Goal: Participate in discussion: Engage in conversation with other users on a specific topic

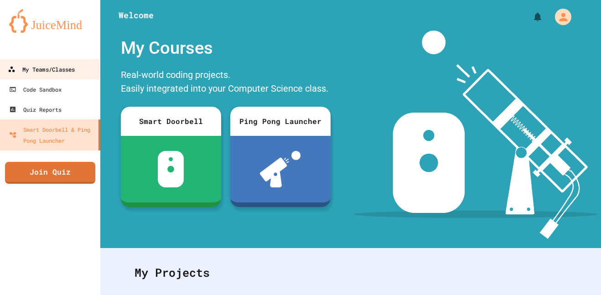
click at [47, 78] on link "My Teams/Classes" at bounding box center [51, 69] width 104 height 21
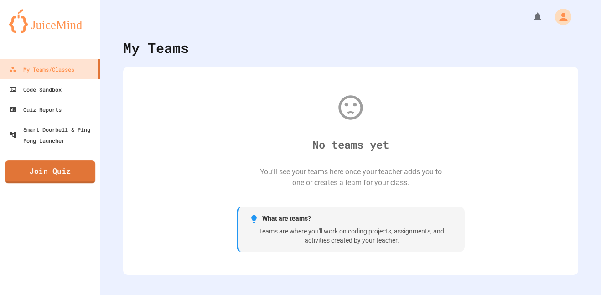
click at [31, 166] on link "Join Quiz" at bounding box center [50, 172] width 91 height 23
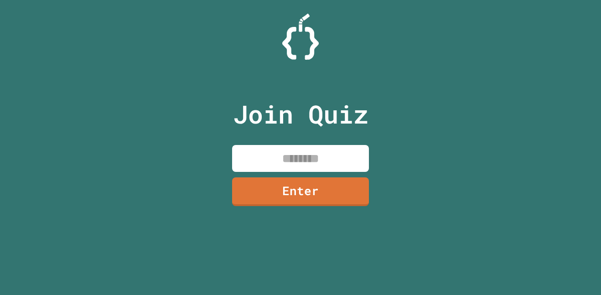
click at [313, 153] on input at bounding box center [300, 158] width 137 height 27
type input "********"
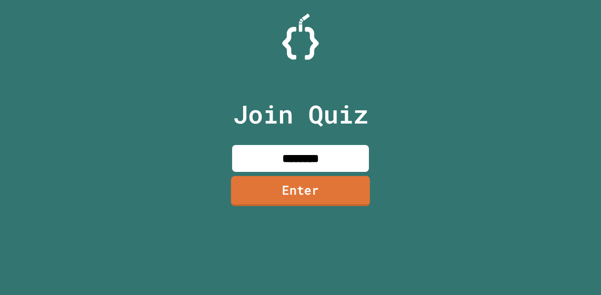
click at [320, 184] on link "Enter" at bounding box center [300, 191] width 139 height 30
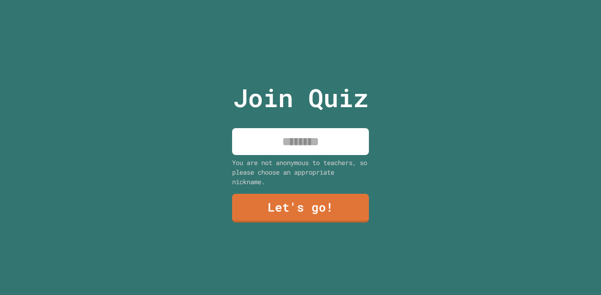
click at [317, 150] on input at bounding box center [300, 141] width 137 height 27
type input "********"
click at [358, 217] on link "Let's go!" at bounding box center [301, 208] width 138 height 29
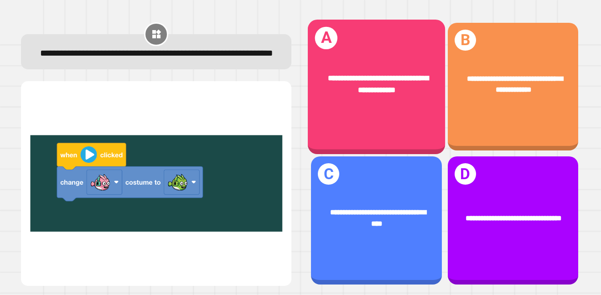
click at [381, 56] on div "**********" at bounding box center [376, 87] width 137 height 135
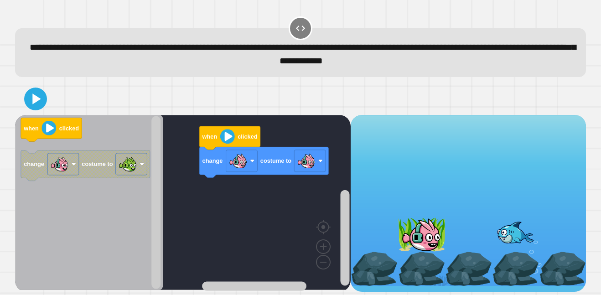
click at [268, 192] on div "change costume to when clicked when clicked change costume to" at bounding box center [183, 203] width 336 height 177
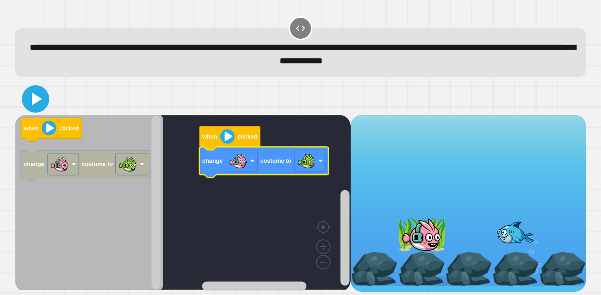
click at [41, 96] on icon at bounding box center [36, 99] width 22 height 22
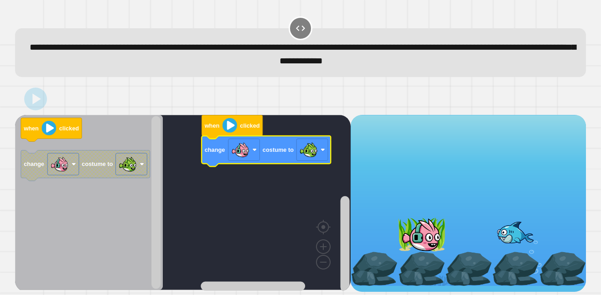
click at [429, 243] on div at bounding box center [421, 234] width 47 height 34
click at [293, 24] on div at bounding box center [301, 28] width 24 height 24
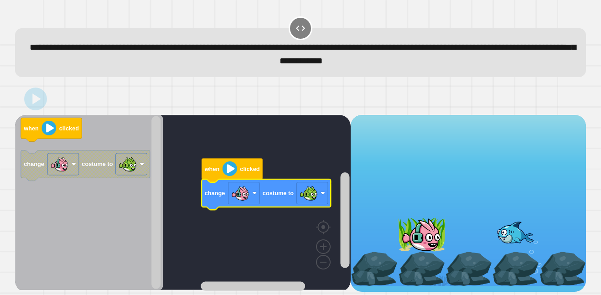
click at [328, 164] on rect "Blockly Workspace" at bounding box center [183, 202] width 336 height 175
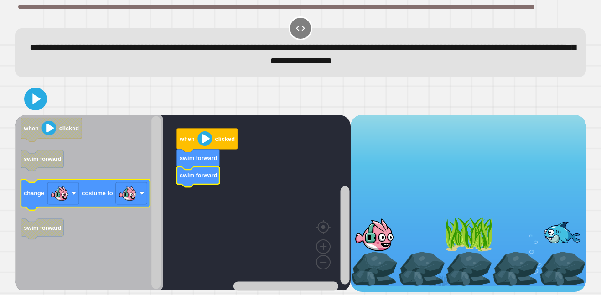
click at [115, 189] on icon "Blockly Workspace" at bounding box center [85, 194] width 129 height 31
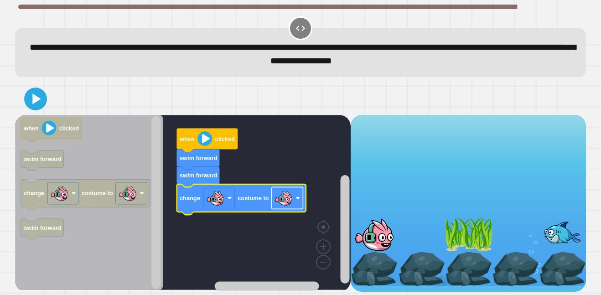
click at [283, 196] on image "Blockly Workspace" at bounding box center [283, 198] width 18 height 18
click at [40, 104] on icon at bounding box center [36, 99] width 22 height 22
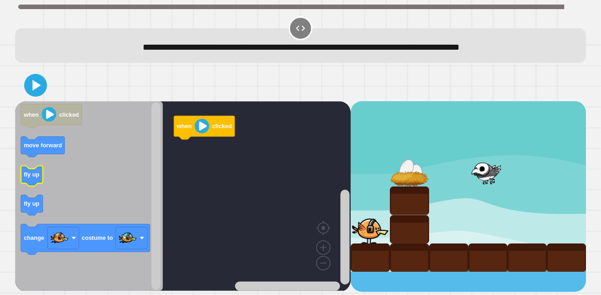
click at [30, 176] on text "fly up" at bounding box center [32, 174] width 16 height 7
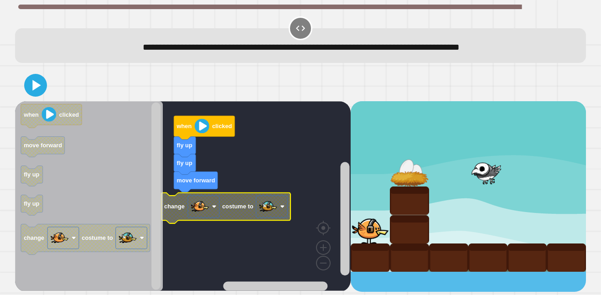
click at [274, 203] on image "Blockly Workspace" at bounding box center [268, 206] width 18 height 18
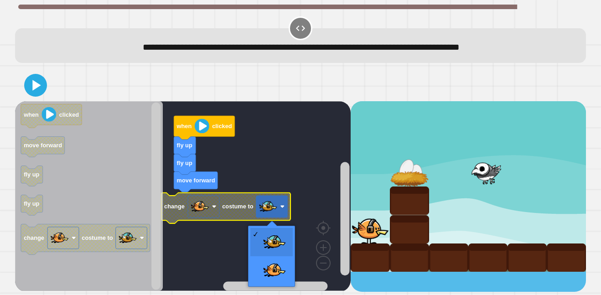
click at [232, 213] on icon "Blockly Workspace" at bounding box center [225, 207] width 129 height 31
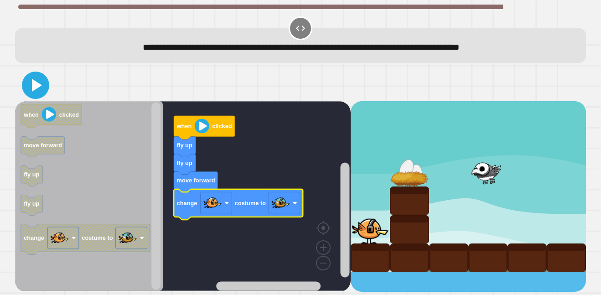
click at [39, 90] on icon at bounding box center [36, 85] width 22 height 22
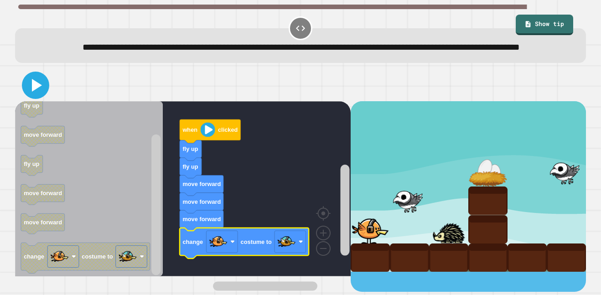
click at [30, 96] on icon at bounding box center [36, 85] width 22 height 22
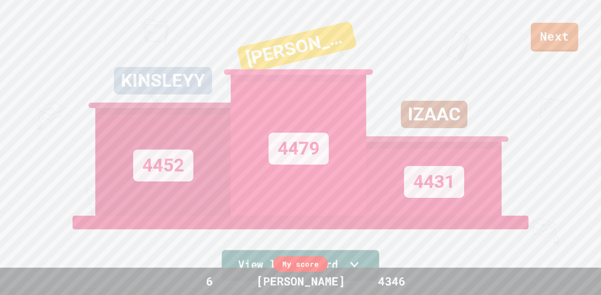
click at [379, 253] on link "View leaderboard" at bounding box center [300, 265] width 157 height 31
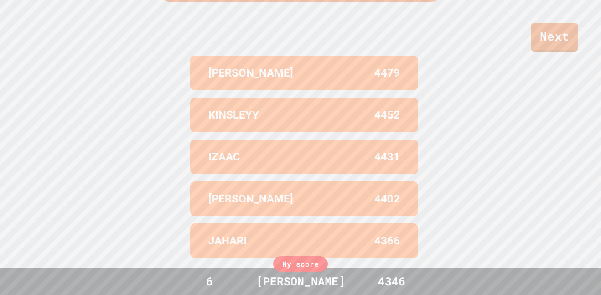
scroll to position [376, 0]
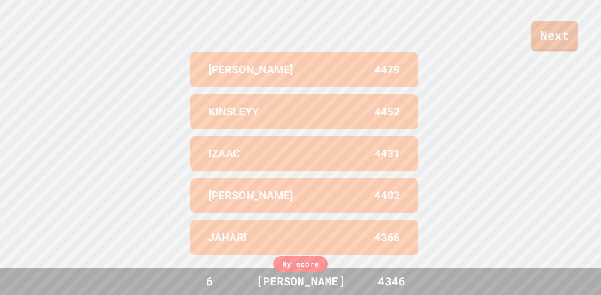
click at [567, 32] on link "Next" at bounding box center [554, 36] width 47 height 30
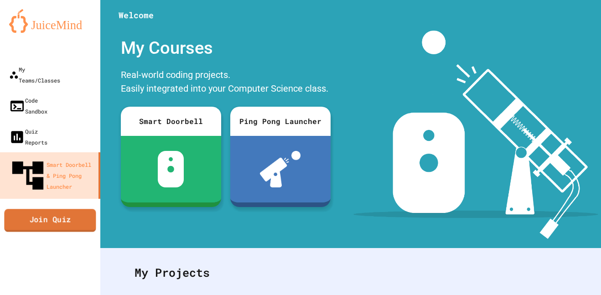
click at [87, 209] on link "Join Quiz" at bounding box center [50, 220] width 92 height 23
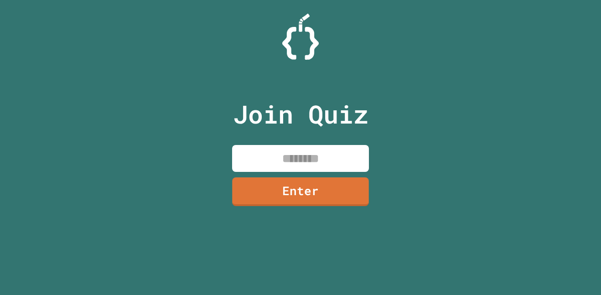
click at [291, 151] on input at bounding box center [300, 158] width 137 height 27
type input "********"
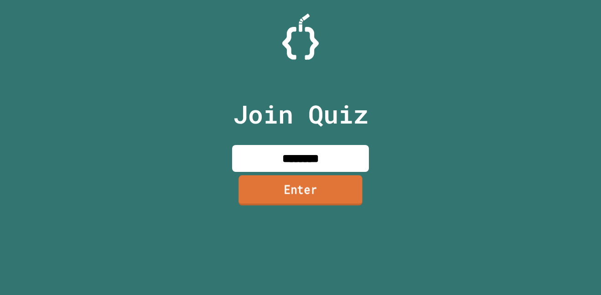
click at [320, 191] on link "Enter" at bounding box center [300, 190] width 124 height 30
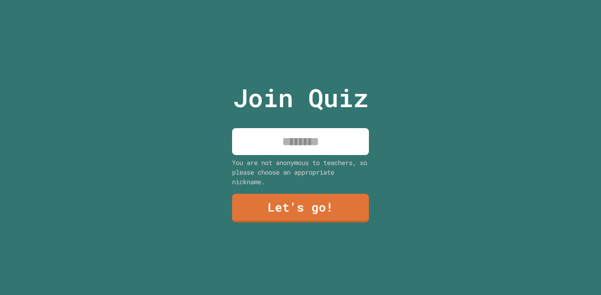
click at [340, 157] on div "Join Quiz You are not anonymous to teachers, so please choose an appropriate ni…" at bounding box center [301, 147] width 154 height 295
click at [343, 150] on input at bounding box center [300, 141] width 137 height 27
type input "********"
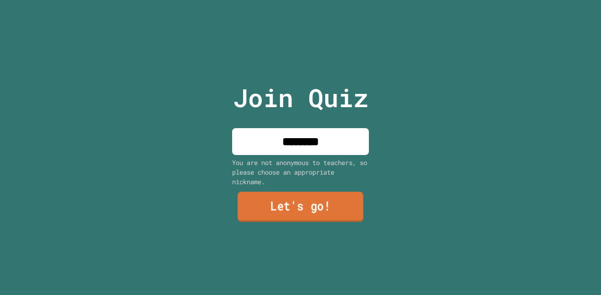
click at [342, 207] on link "Let's go!" at bounding box center [301, 207] width 126 height 30
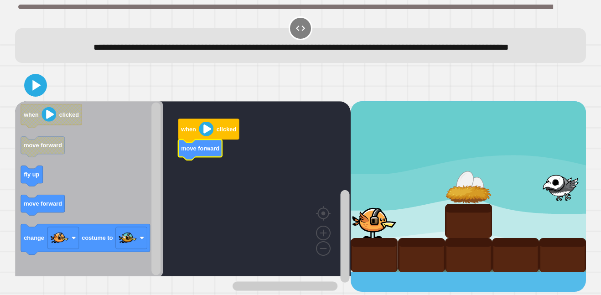
click at [18, 189] on icon "Blockly Workspace" at bounding box center [89, 188] width 148 height 175
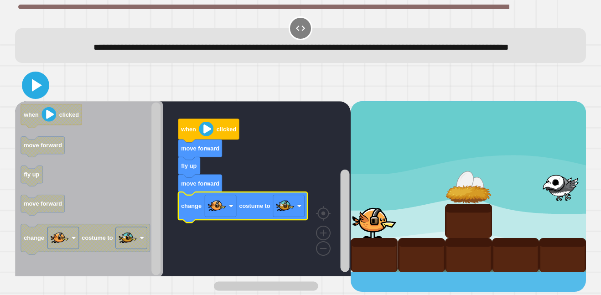
click at [42, 96] on icon at bounding box center [36, 85] width 22 height 22
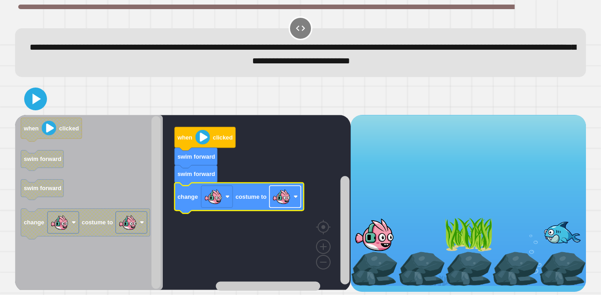
click at [285, 206] on image "Blockly Workspace" at bounding box center [281, 196] width 18 height 18
click at [24, 98] on button at bounding box center [35, 98] width 27 height 27
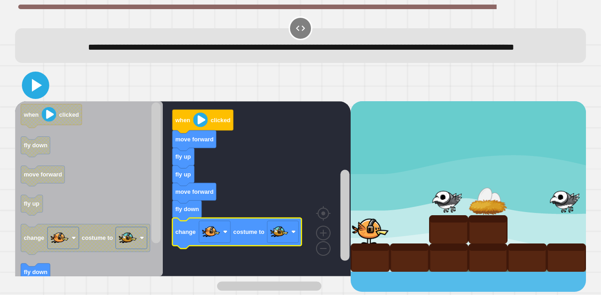
click at [43, 96] on icon at bounding box center [36, 85] width 22 height 22
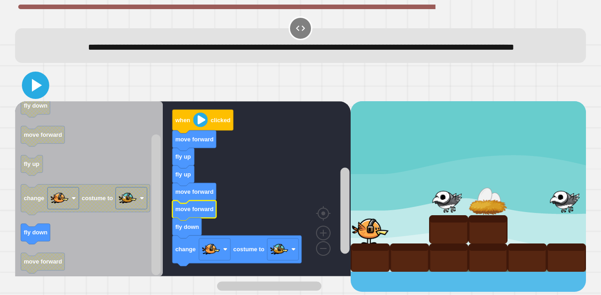
click at [40, 95] on icon at bounding box center [36, 85] width 22 height 22
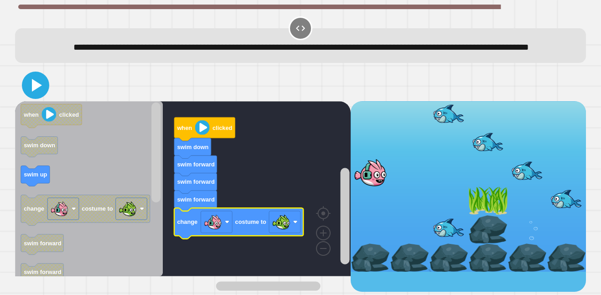
click at [42, 96] on icon at bounding box center [36, 85] width 22 height 22
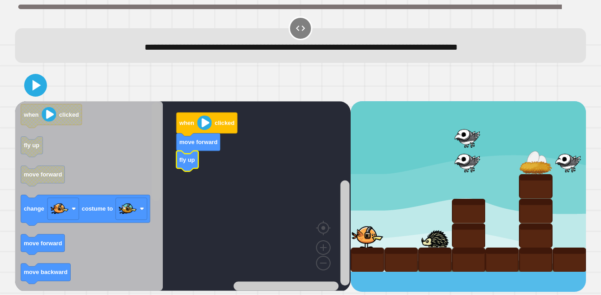
click at [161, 172] on rect "Blockly Workspace" at bounding box center [155, 195] width 11 height 187
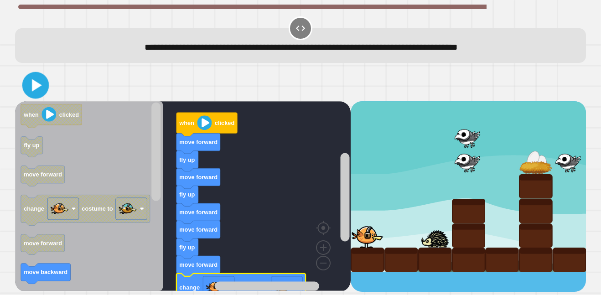
click at [41, 92] on icon at bounding box center [35, 84] width 21 height 21
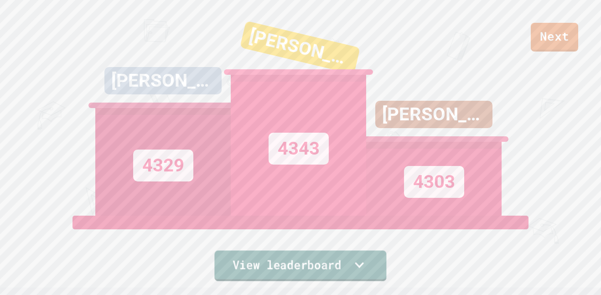
click at [268, 274] on link "View leaderboard" at bounding box center [300, 265] width 172 height 31
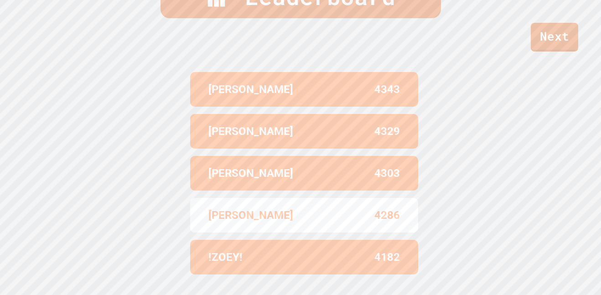
scroll to position [358, 0]
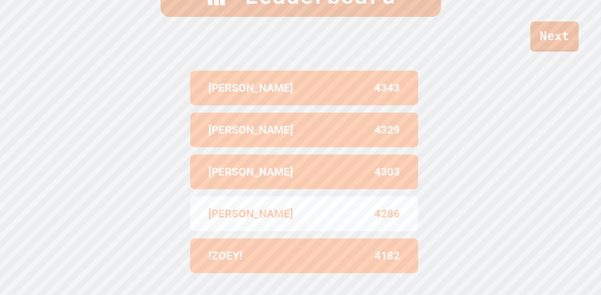
click at [541, 26] on link "Next" at bounding box center [554, 36] width 48 height 30
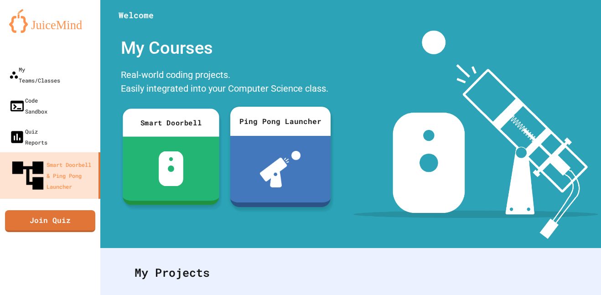
click at [86, 210] on link "Join Quiz" at bounding box center [50, 221] width 90 height 22
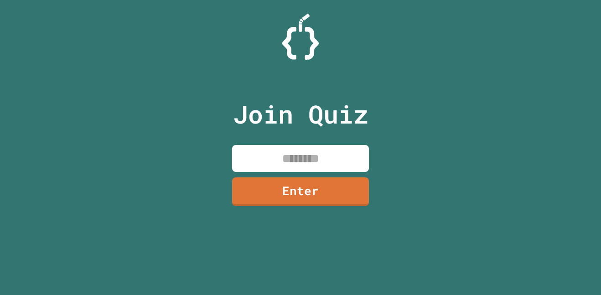
click at [256, 154] on input at bounding box center [300, 158] width 137 height 27
paste input "********"
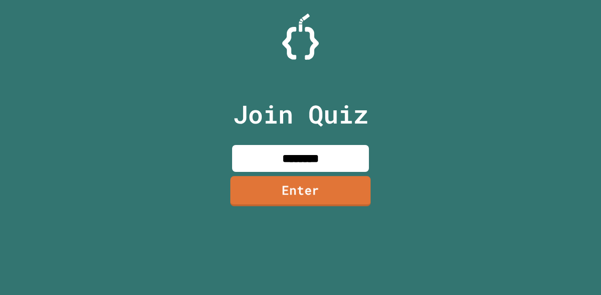
type input "********"
click at [291, 197] on link "Enter" at bounding box center [300, 191] width 140 height 30
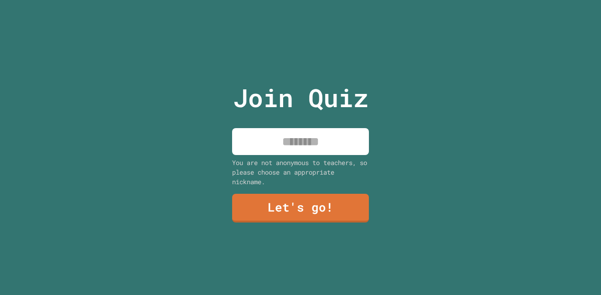
click at [299, 134] on input at bounding box center [300, 141] width 137 height 27
type input "********"
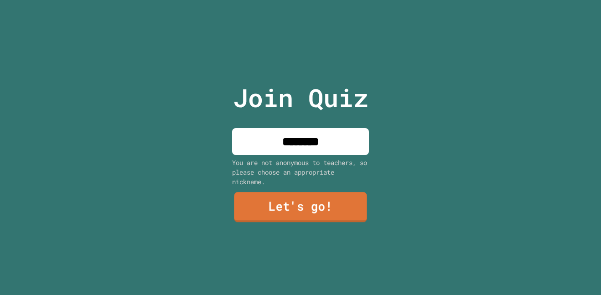
click at [337, 213] on link "Let's go!" at bounding box center [300, 207] width 133 height 30
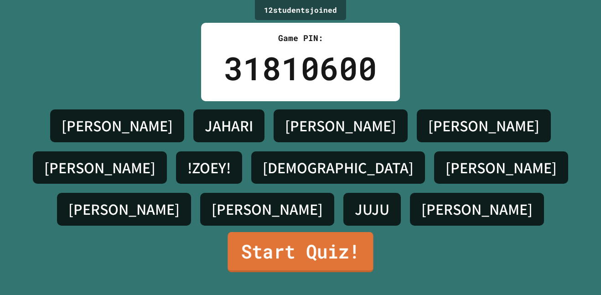
click at [349, 248] on link "Start Quiz!" at bounding box center [300, 252] width 145 height 40
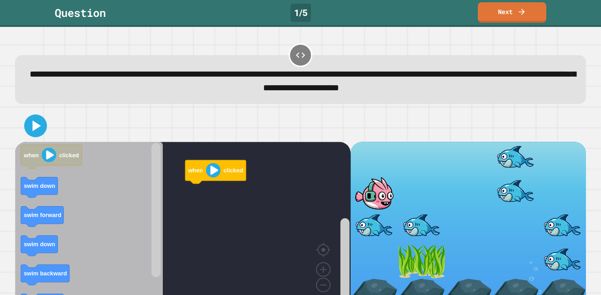
scroll to position [23, 0]
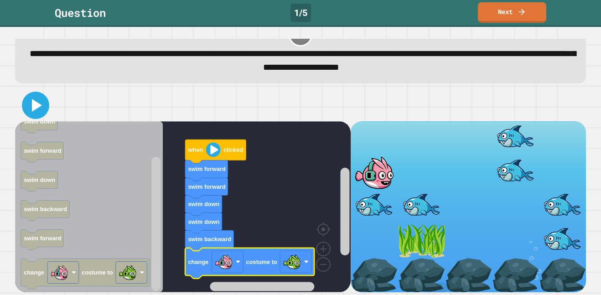
click at [38, 108] on icon at bounding box center [36, 105] width 22 height 22
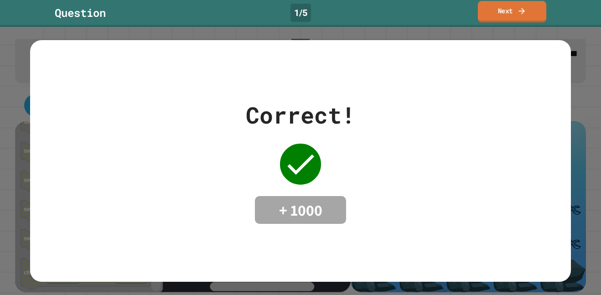
click at [529, 4] on link "Next" at bounding box center [512, 11] width 68 height 21
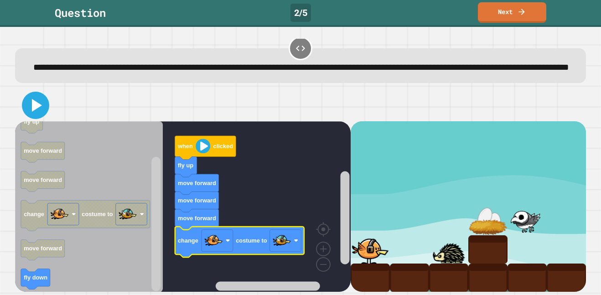
click at [42, 109] on icon at bounding box center [36, 105] width 22 height 22
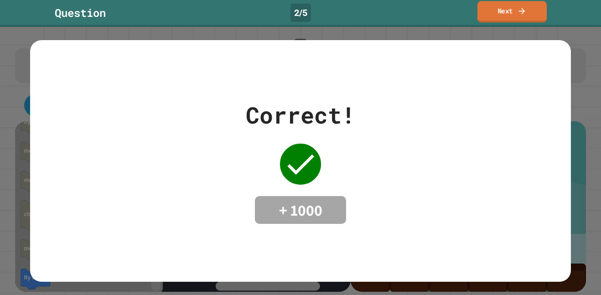
click at [507, 11] on link "Next" at bounding box center [511, 11] width 69 height 21
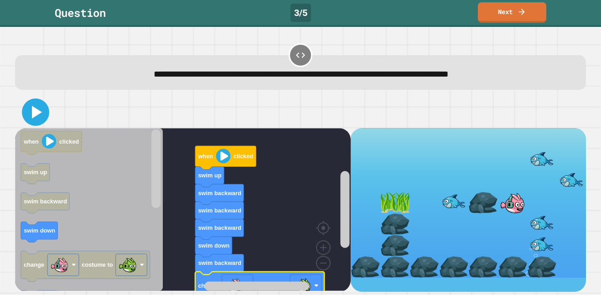
click at [38, 120] on icon at bounding box center [36, 112] width 22 height 22
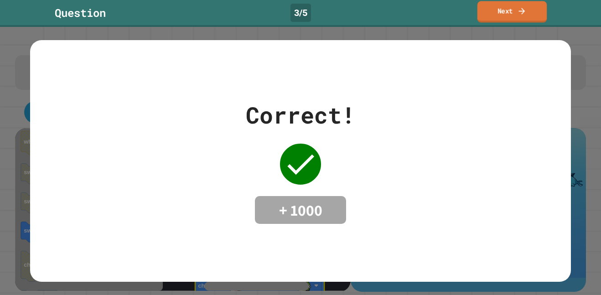
click at [509, 21] on link "Next" at bounding box center [511, 11] width 69 height 21
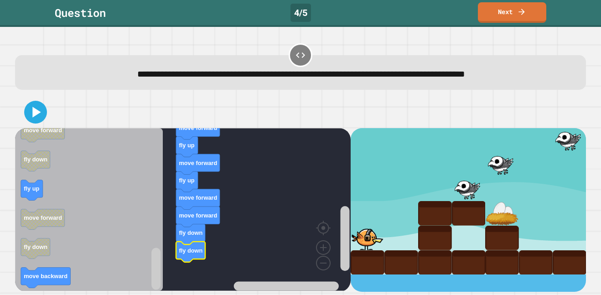
click at [49, 289] on icon "Blockly Workspace" at bounding box center [89, 209] width 148 height 163
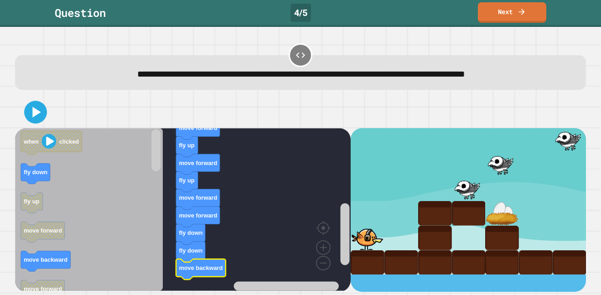
click at [73, 246] on icon "Blockly Workspace" at bounding box center [89, 209] width 148 height 163
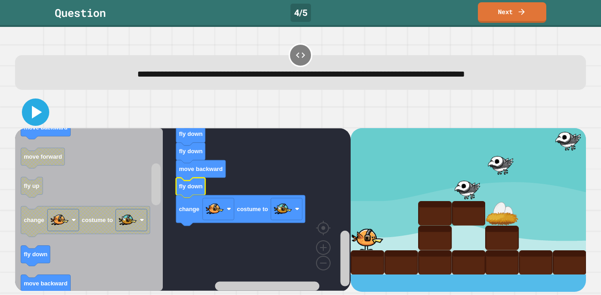
click at [32, 111] on icon at bounding box center [37, 112] width 10 height 13
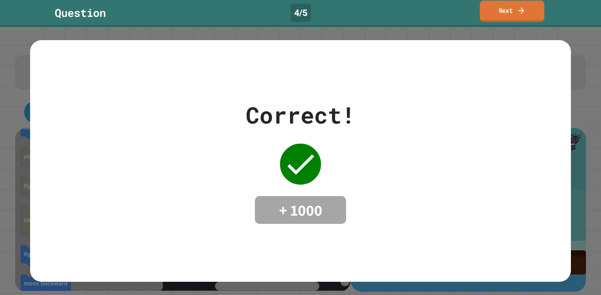
click at [527, 7] on link "Next" at bounding box center [512, 10] width 64 height 21
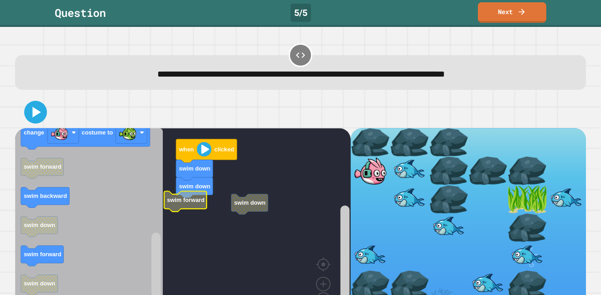
click at [194, 205] on icon "Blockly Workspace" at bounding box center [185, 201] width 43 height 21
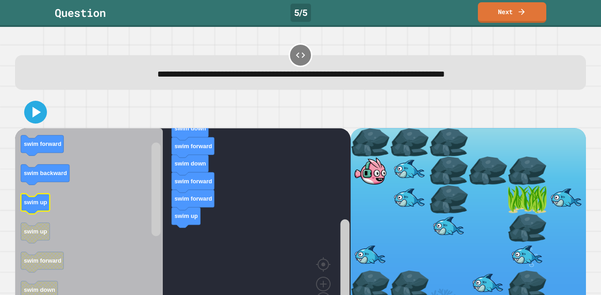
click at [33, 203] on icon "when clicked swim forward swim backward swim up swim up swim forward swim down …" at bounding box center [89, 227] width 148 height 199
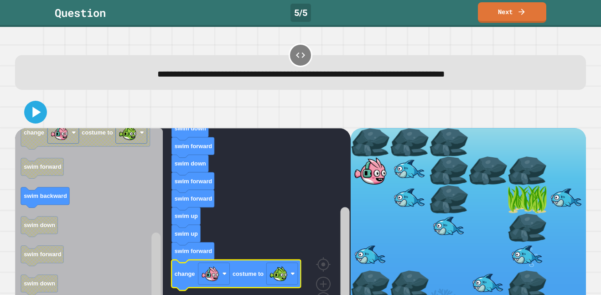
click at [23, 104] on div at bounding box center [300, 112] width 571 height 32
click at [27, 110] on icon at bounding box center [35, 111] width 21 height 21
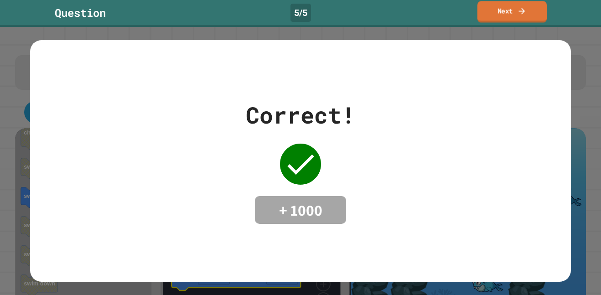
click at [520, 7] on icon at bounding box center [521, 11] width 9 height 10
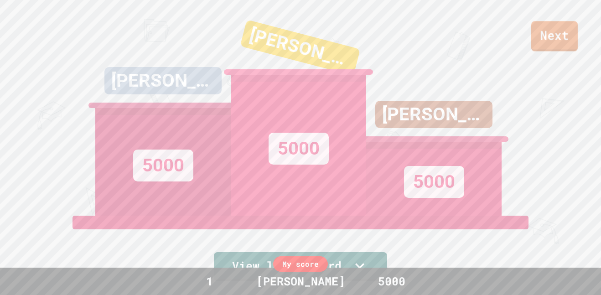
click at [546, 35] on link "Next" at bounding box center [554, 36] width 47 height 30
